Goal: Task Accomplishment & Management: Complete application form

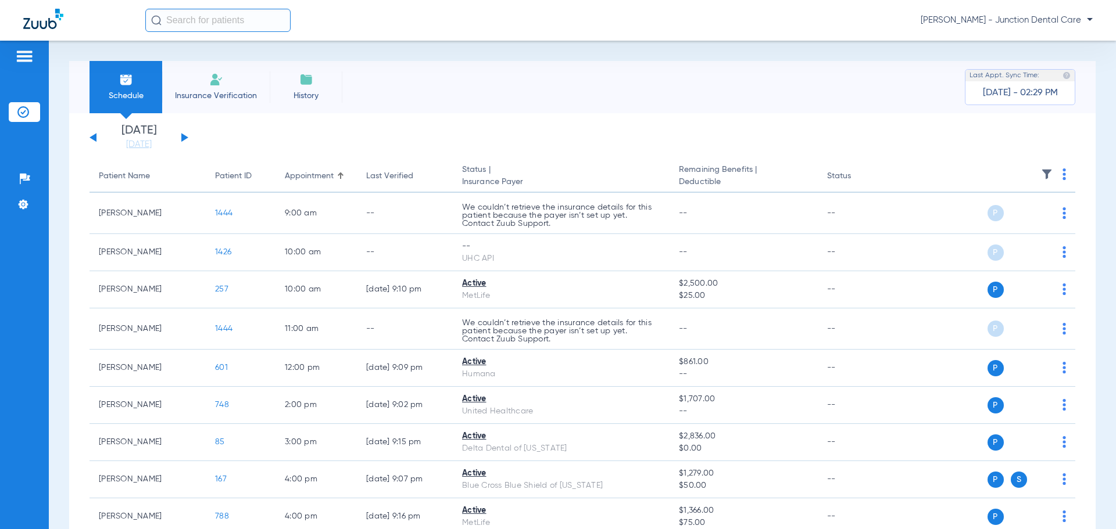
click at [209, 85] on img at bounding box center [216, 80] width 14 height 14
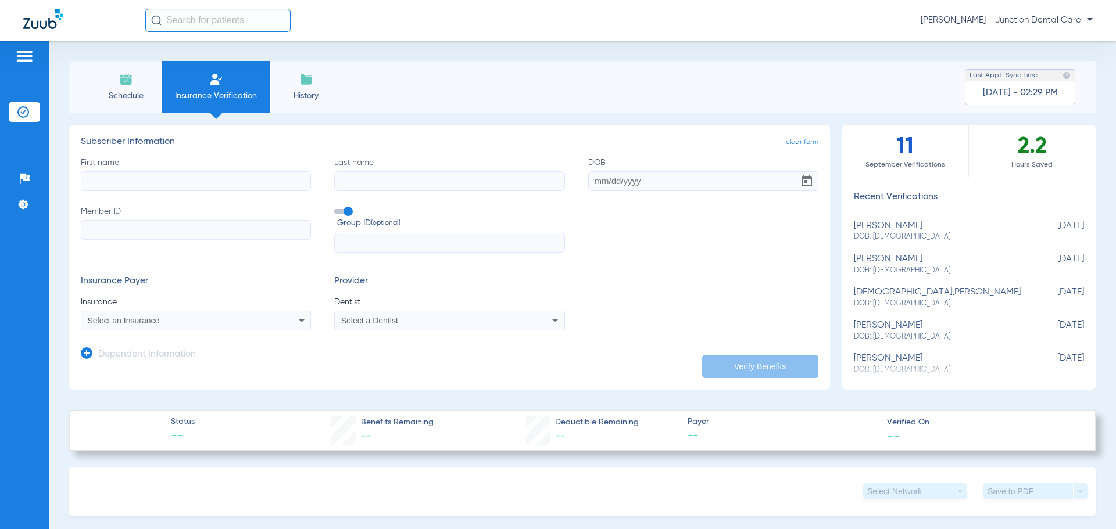
click at [191, 180] on input "First name" at bounding box center [196, 181] width 230 height 20
type input "lamerrica"
type input "lacking"
type input "12/13/1983"
click at [89, 234] on input "Member ID" at bounding box center [196, 230] width 230 height 20
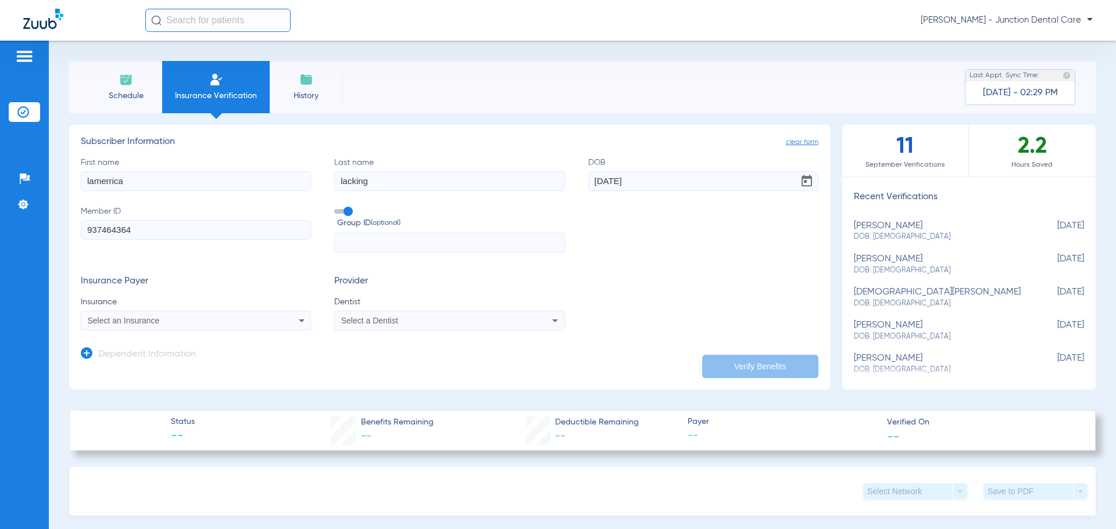
type input "937464364"
click at [101, 323] on span "Select an Insurance" at bounding box center [124, 320] width 72 height 9
type input "guardi"
click at [120, 366] on span "Guardian Life Insurance Co. Of America" at bounding box center [163, 361] width 144 height 9
click at [371, 323] on span "Select a Dentist" at bounding box center [369, 320] width 57 height 9
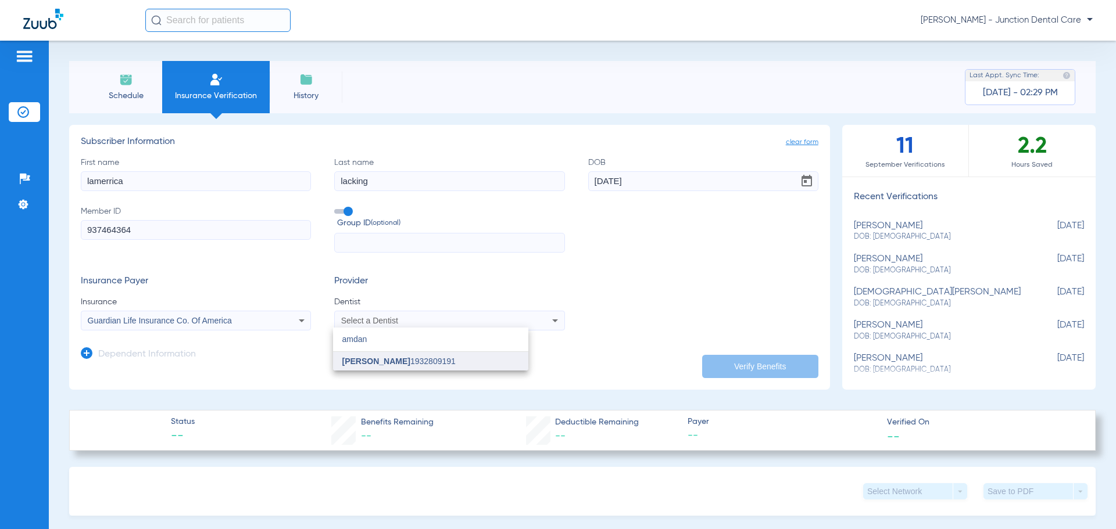
type input "amdan"
click at [379, 363] on span "Afsha Amdani" at bounding box center [376, 361] width 68 height 9
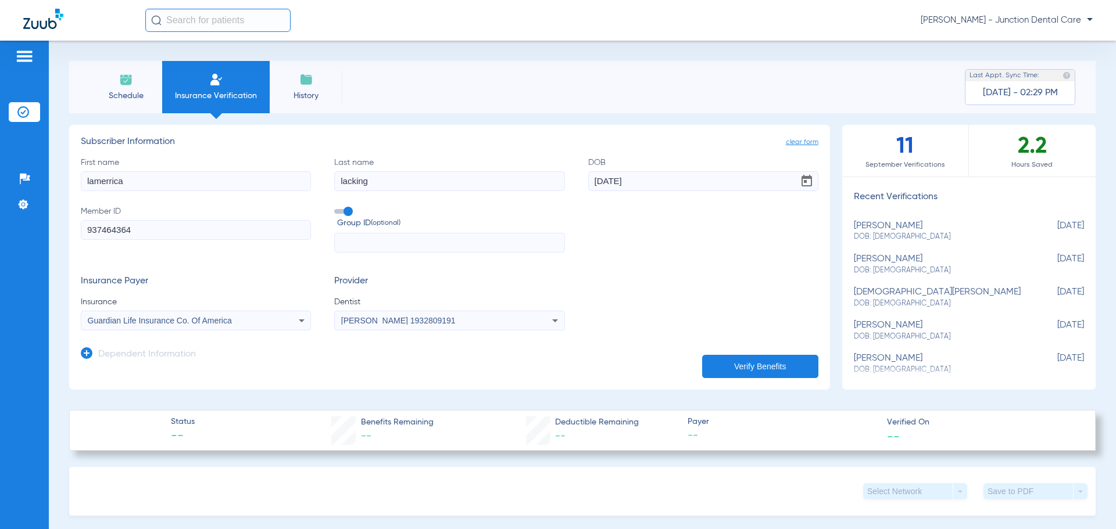
click at [733, 368] on button "Verify Benefits" at bounding box center [760, 366] width 116 height 23
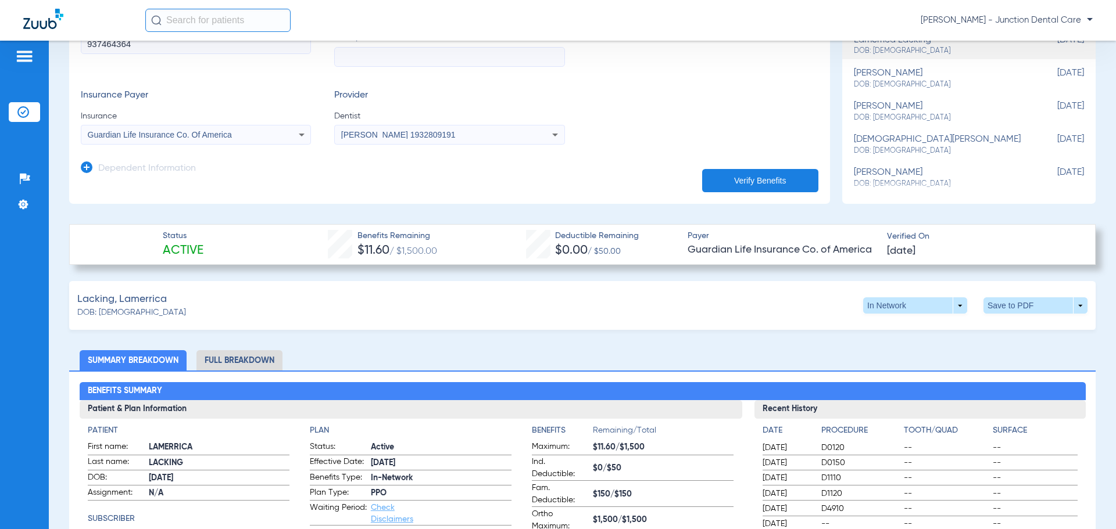
scroll to position [291, 0]
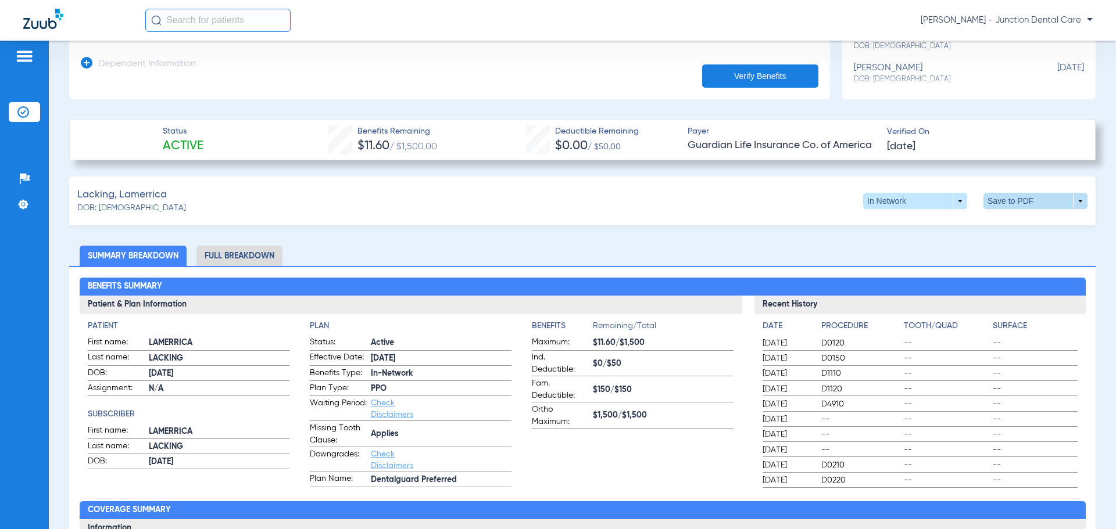
click at [1040, 199] on span at bounding box center [1036, 201] width 28 height 28
click at [946, 223] on span "Save to PDF" at bounding box center [939, 223] width 46 height 8
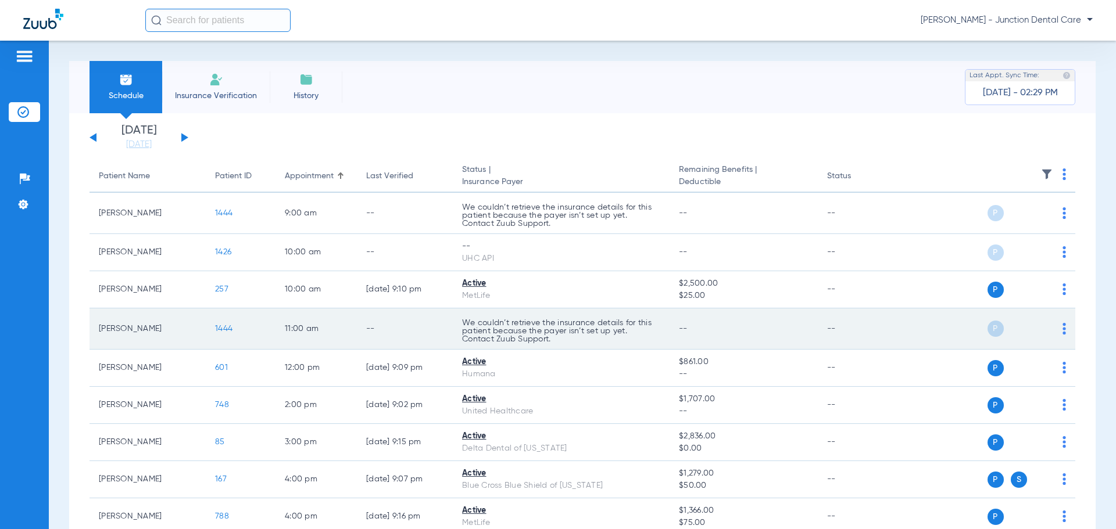
click at [1062, 323] on img at bounding box center [1063, 329] width 3 height 12
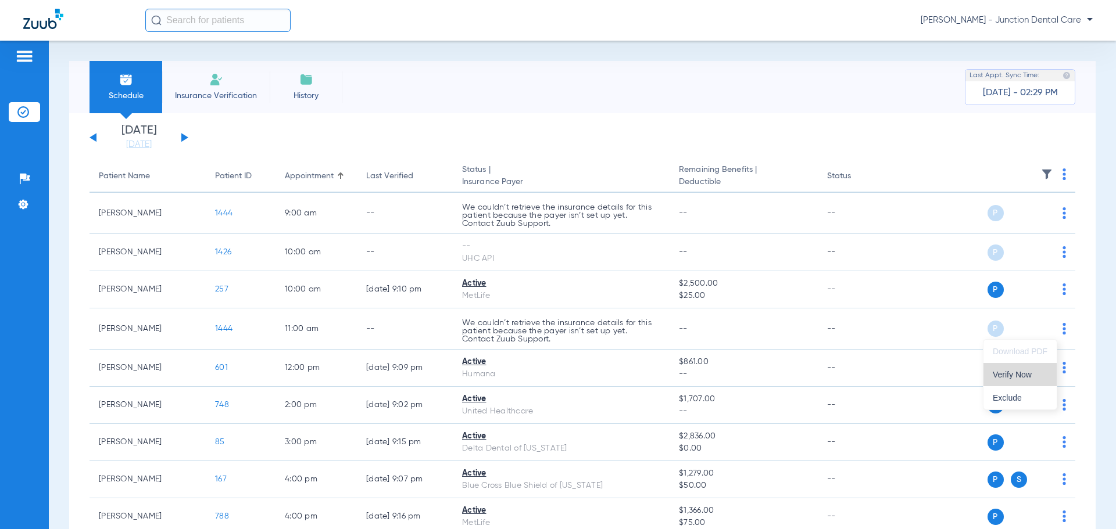
click at [1016, 378] on span "Verify Now" at bounding box center [1020, 375] width 55 height 8
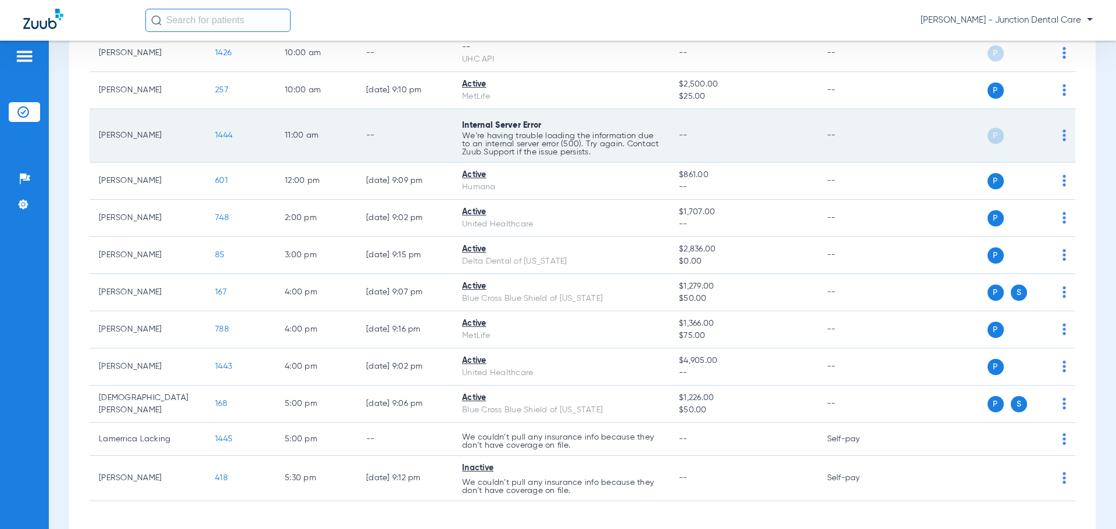
scroll to position [232, 0]
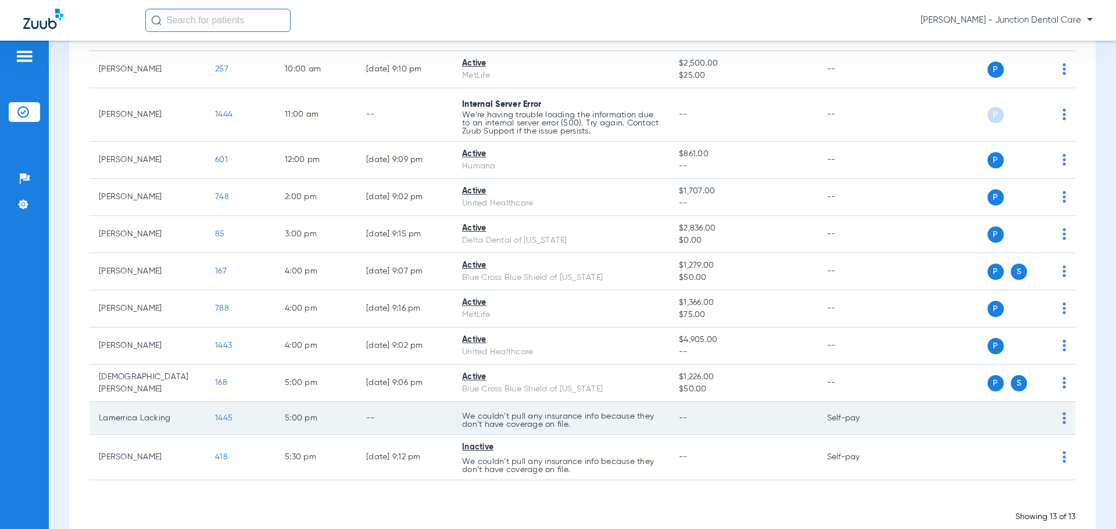
click at [1062, 418] on img at bounding box center [1063, 419] width 3 height 12
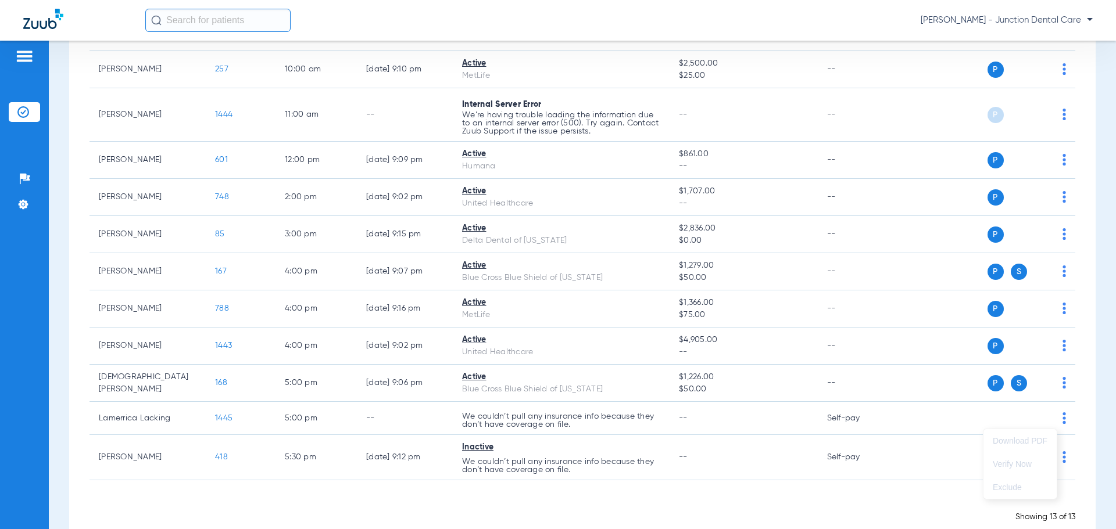
click at [855, 415] on div at bounding box center [558, 264] width 1116 height 529
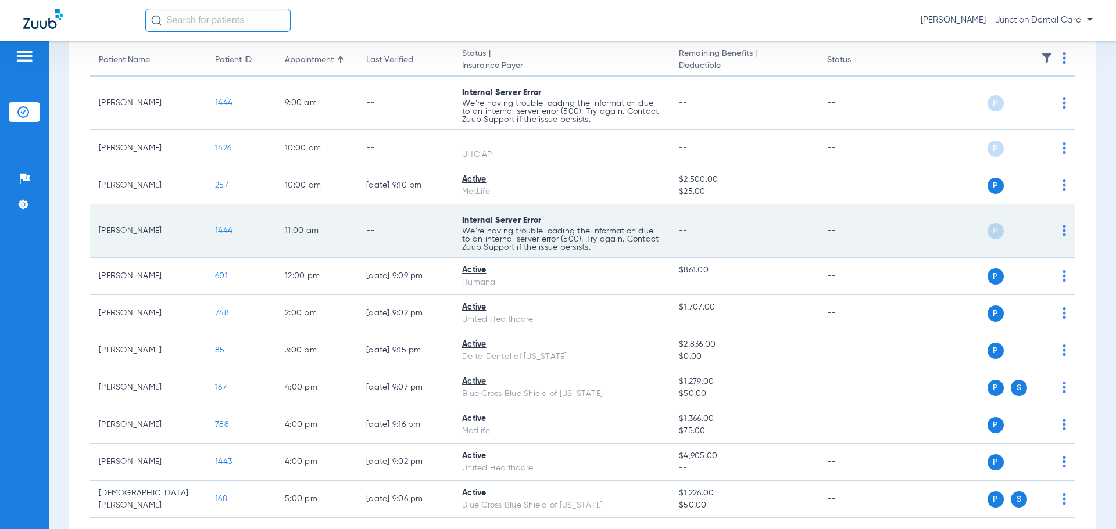
scroll to position [0, 0]
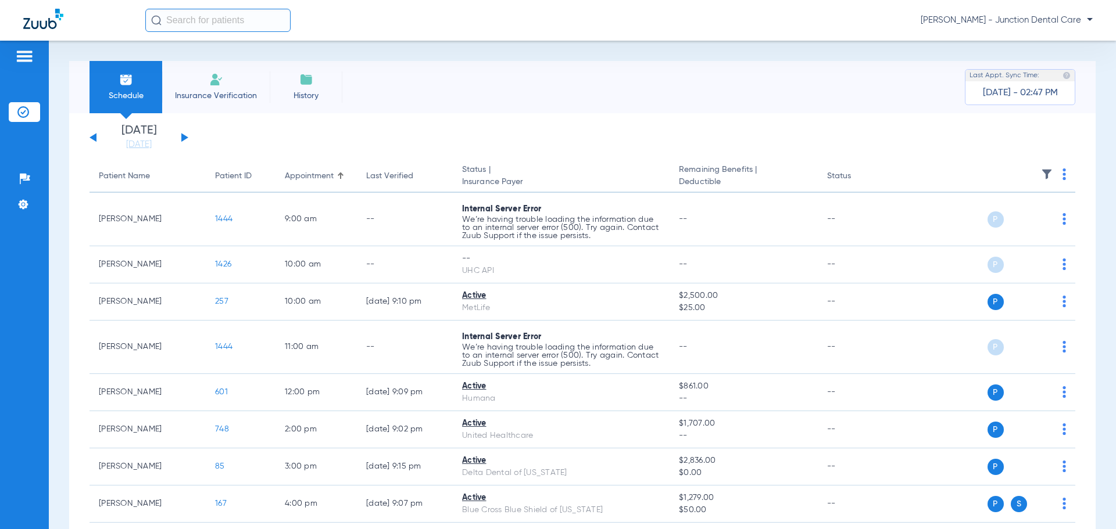
drag, startPoint x: 182, startPoint y: 76, endPoint x: 192, endPoint y: 77, distance: 9.9
click at [182, 76] on li "Insurance Verification" at bounding box center [216, 87] width 108 height 52
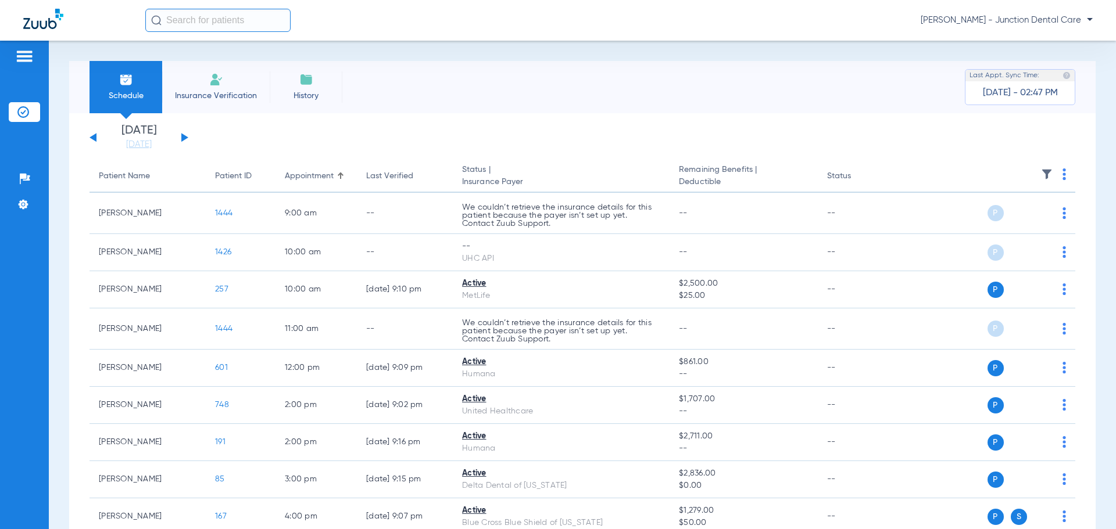
click at [253, 78] on li "Insurance Verification" at bounding box center [216, 87] width 108 height 52
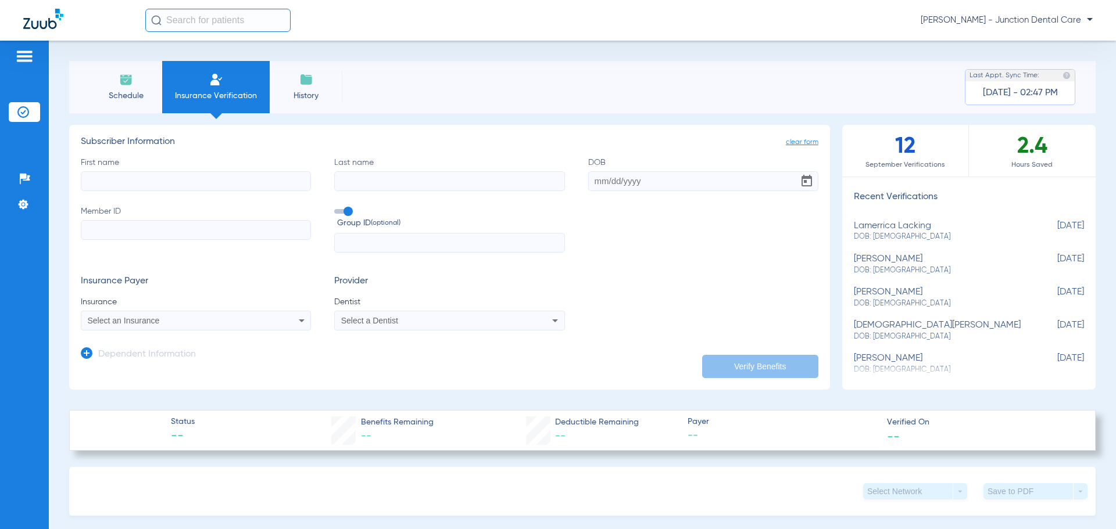
click at [157, 181] on input "First name" at bounding box center [196, 181] width 230 height 20
type input "maria"
type input "cristobal"
type input "11/01/1976"
type input "858953168"
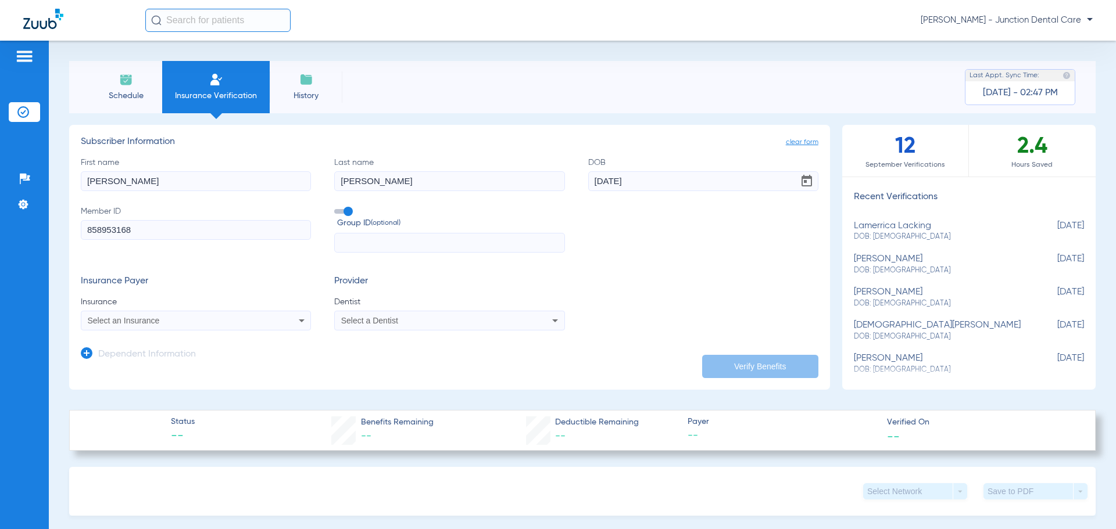
click at [191, 325] on div "Select an Insurance" at bounding box center [175, 321] width 174 height 8
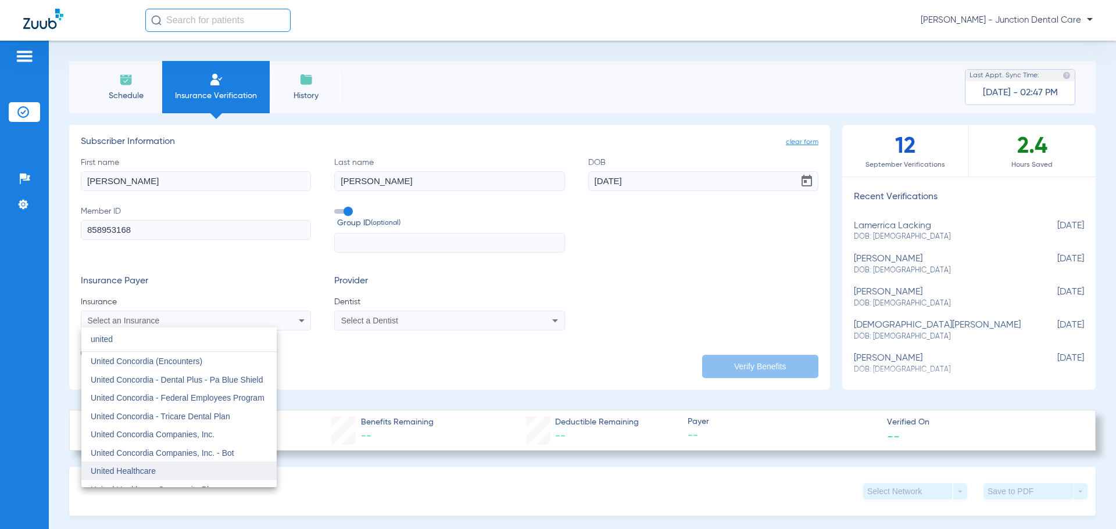
type input "united"
click at [177, 467] on mat-option "United Healthcare" at bounding box center [178, 471] width 195 height 19
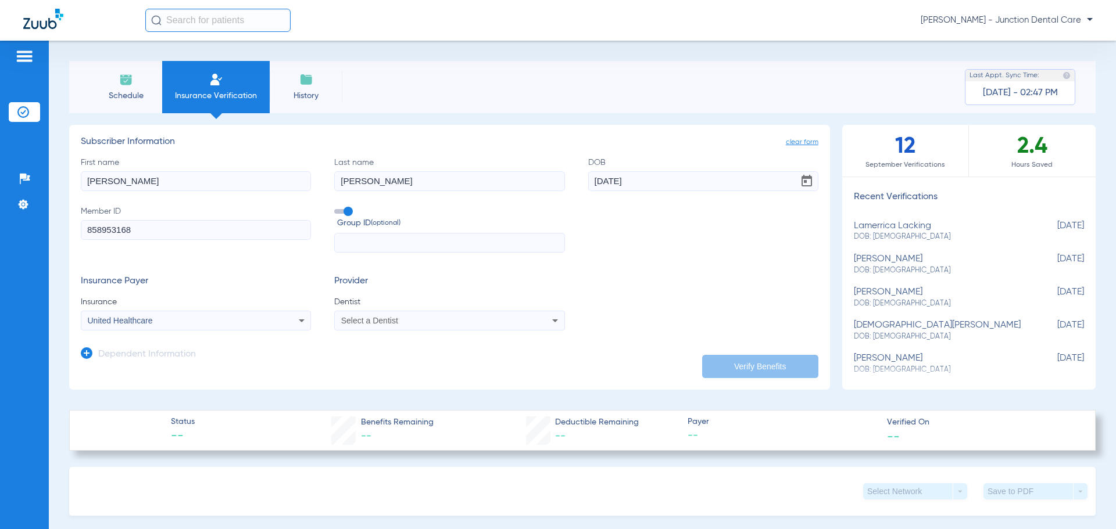
click at [404, 317] on div "Select a Dentist" at bounding box center [428, 321] width 174 height 8
type input "azee"
click at [391, 360] on span "Tasneem Azeem" at bounding box center [376, 361] width 68 height 9
click at [723, 368] on button "Verify Benefits" at bounding box center [760, 366] width 116 height 23
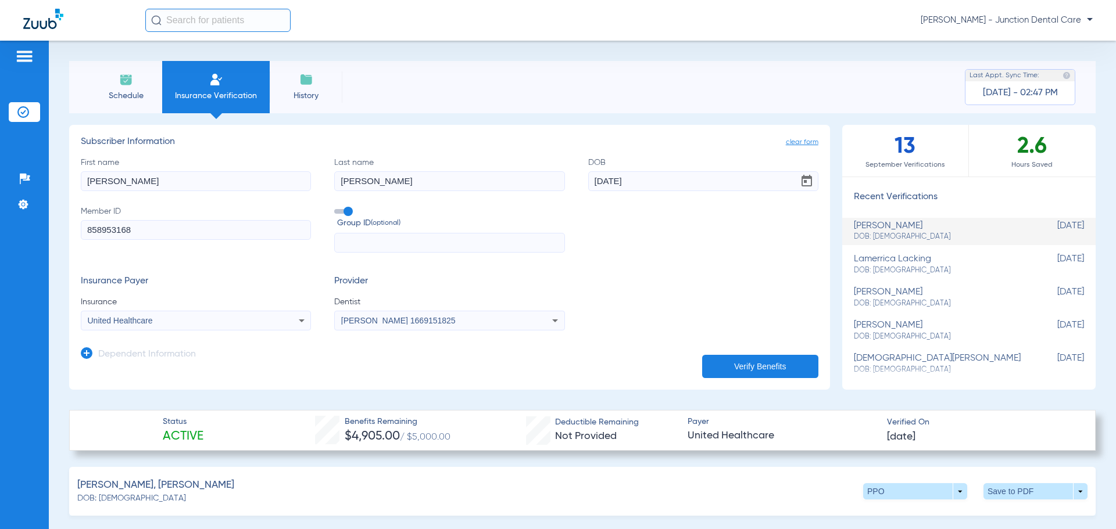
click at [125, 90] on span "Schedule" at bounding box center [125, 96] width 55 height 12
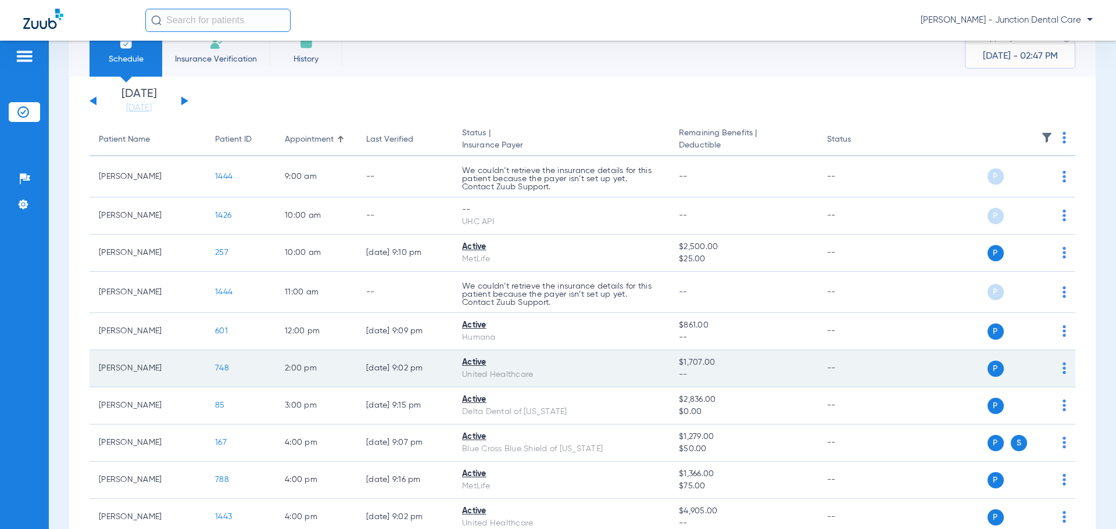
scroll to position [9, 0]
